Goal: Task Accomplishment & Management: Manage account settings

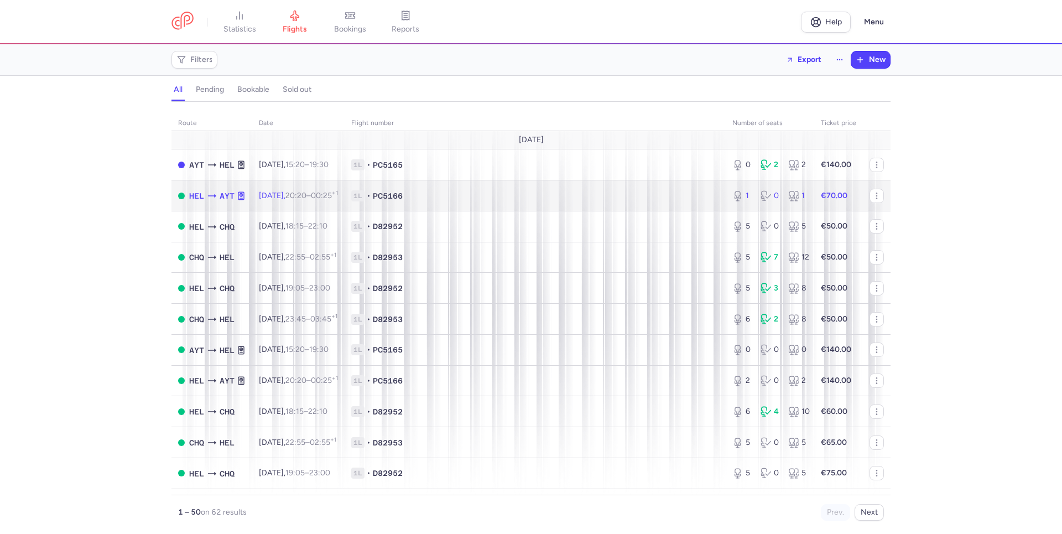
click at [299, 194] on span "[DATE] 20:20 – 00:25 +1" at bounding box center [298, 195] width 79 height 9
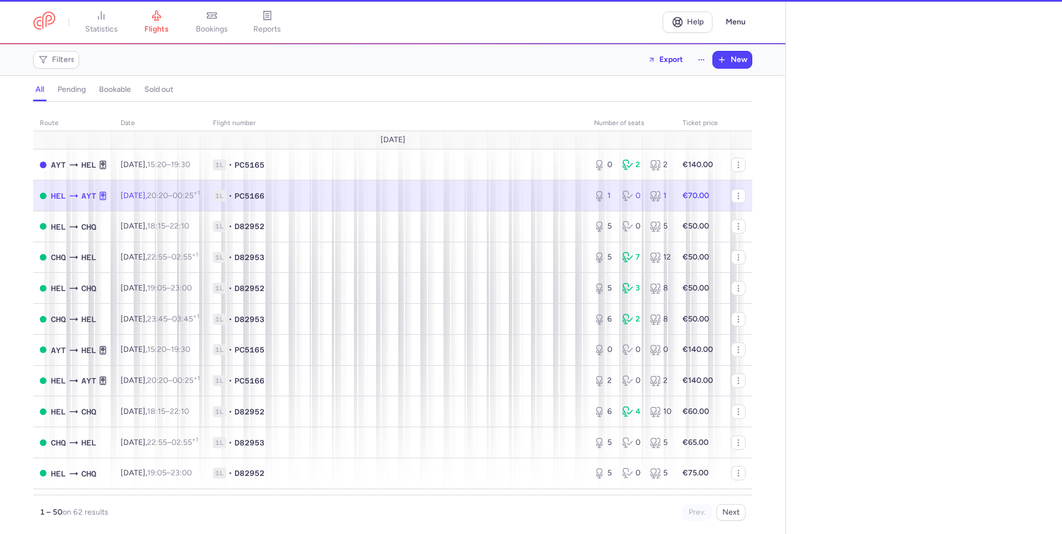
select select "hours"
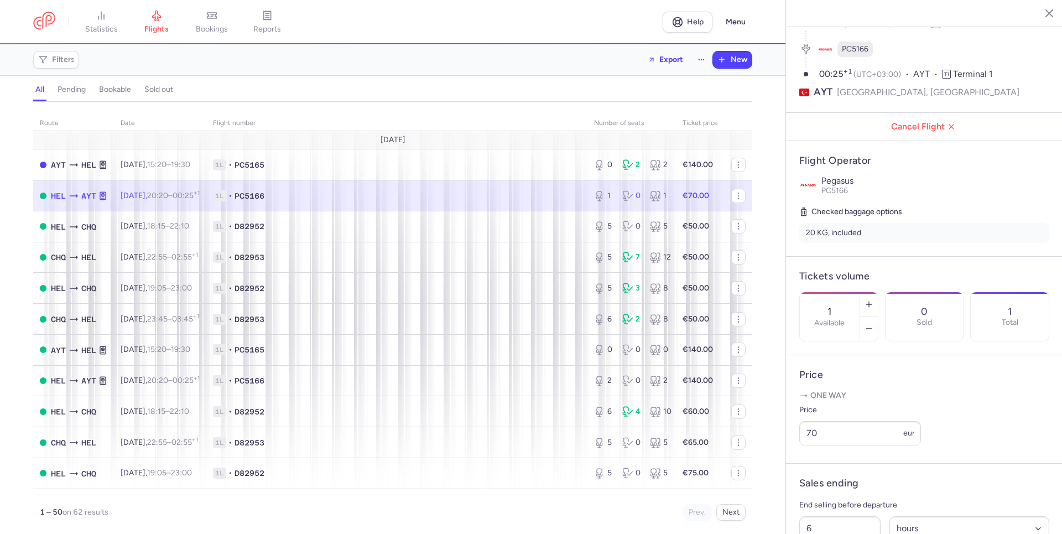
scroll to position [221, 0]
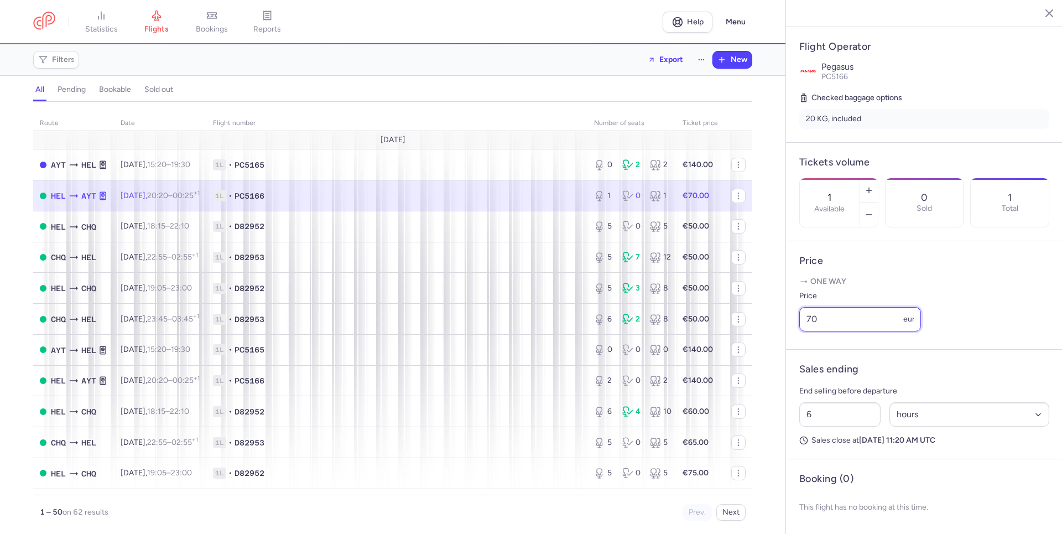
click at [834, 331] on input "70" at bounding box center [860, 319] width 122 height 24
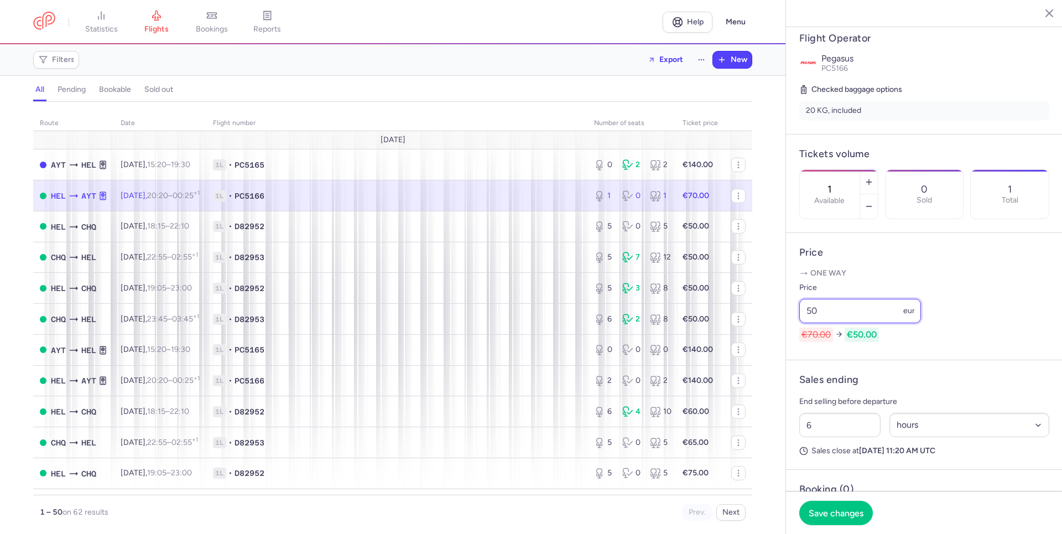
type input "50"
click at [837, 516] on span "Save changes" at bounding box center [836, 513] width 55 height 10
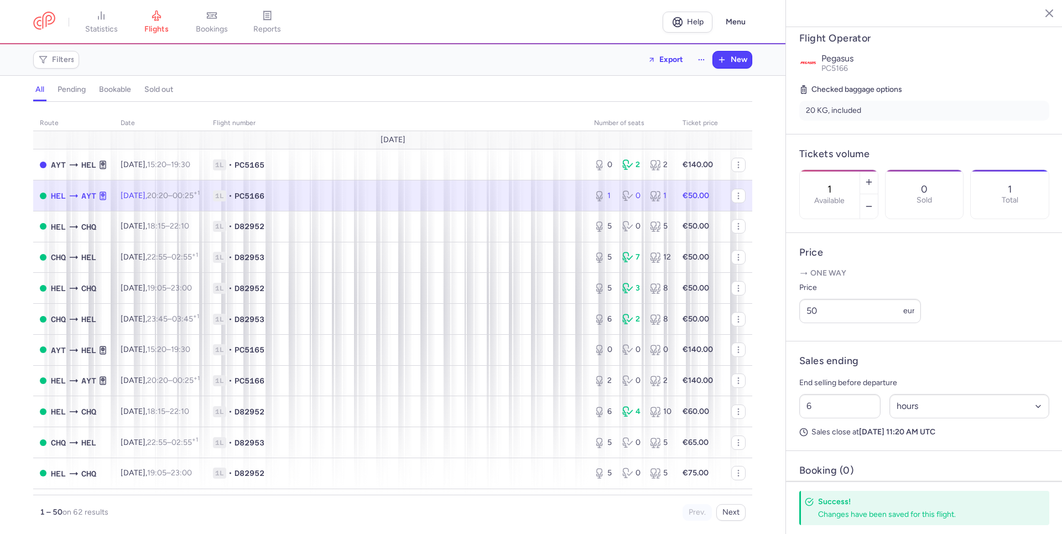
click at [1046, 12] on line "button" at bounding box center [1049, 13] width 7 height 7
